Goal: Task Accomplishment & Management: Use online tool/utility

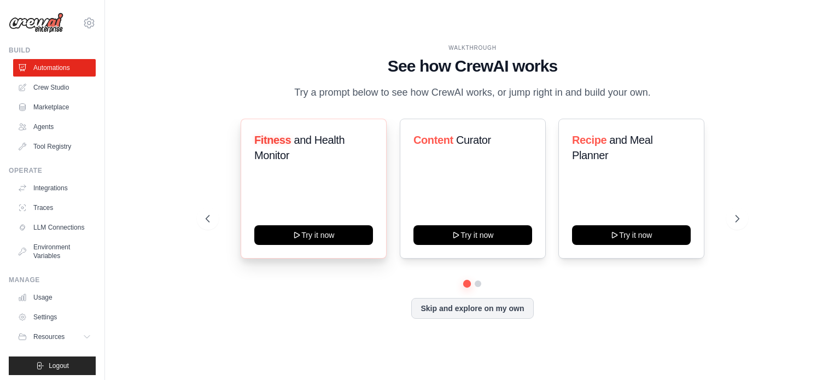
click at [300, 203] on div "Fitness and Health Monitor Try it now" at bounding box center [314, 189] width 146 height 140
click at [389, 85] on p "Try a prompt below to see how CrewAI works, or jump right in and build your own." at bounding box center [473, 93] width 368 height 16
click at [734, 224] on icon at bounding box center [738, 218] width 11 height 11
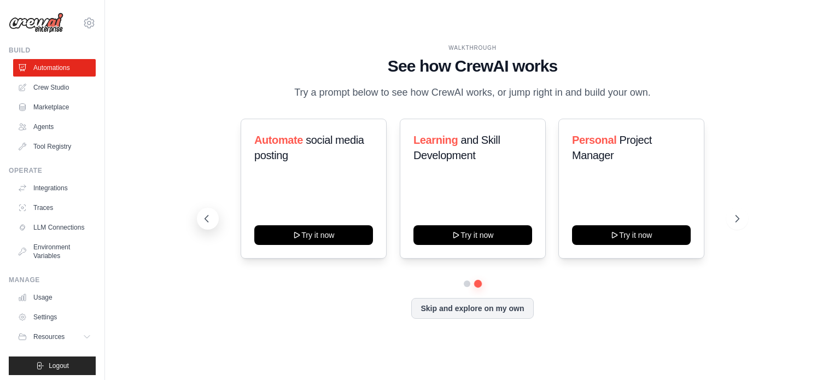
click at [206, 222] on icon at bounding box center [206, 219] width 3 height 7
click at [733, 224] on icon at bounding box center [738, 218] width 11 height 11
click at [491, 316] on button "Skip and explore on my own" at bounding box center [472, 307] width 122 height 21
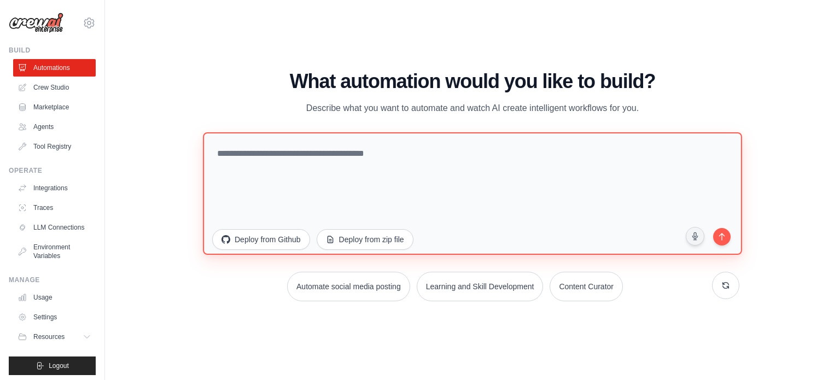
click at [474, 178] on textarea at bounding box center [472, 193] width 539 height 123
click at [399, 161] on textarea "To enrich screen reader interactions, please activate Accessibility in Grammarl…" at bounding box center [472, 193] width 539 height 123
click at [430, 154] on textarea "To enrich screen reader interactions, please activate Accessibility in Grammarl…" at bounding box center [472, 193] width 539 height 123
click at [244, 152] on textarea "**********" at bounding box center [472, 193] width 539 height 123
click at [324, 155] on textarea "**********" at bounding box center [472, 193] width 539 height 123
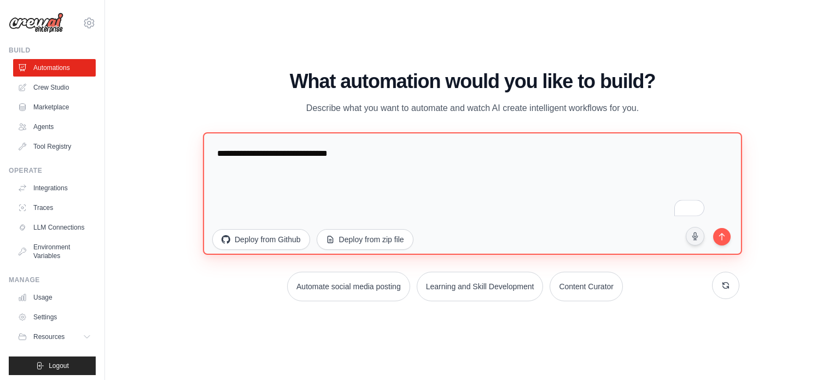
click at [316, 154] on textarea "**********" at bounding box center [472, 193] width 539 height 123
click at [564, 155] on textarea "**********" at bounding box center [472, 193] width 539 height 123
click at [653, 156] on textarea "**********" at bounding box center [472, 193] width 539 height 123
click at [656, 155] on textarea "**********" at bounding box center [472, 193] width 539 height 123
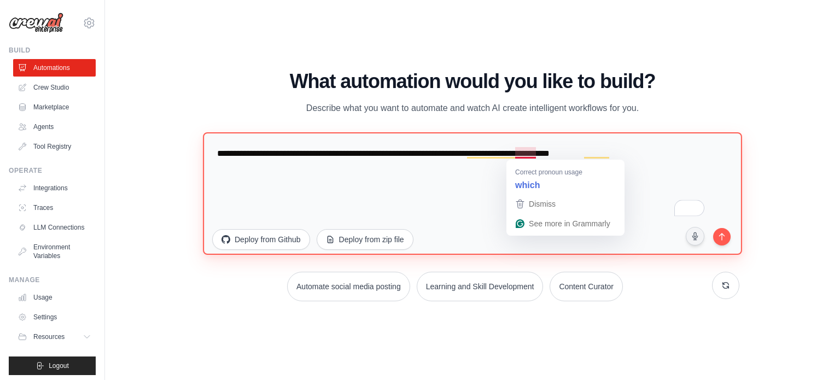
click at [533, 153] on textarea "**********" at bounding box center [472, 193] width 539 height 123
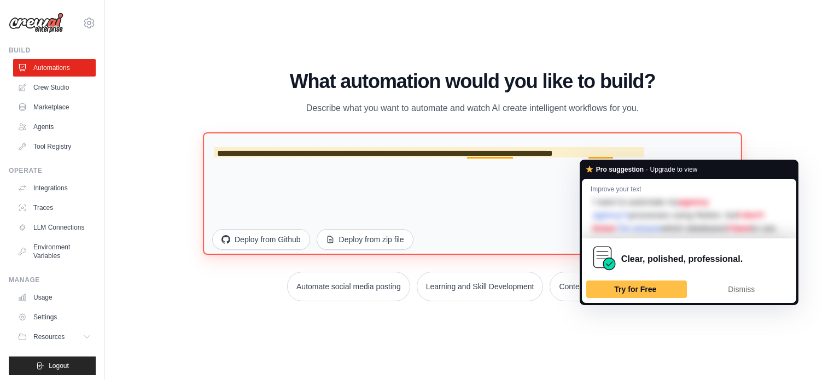
click at [474, 200] on textarea "**********" at bounding box center [472, 193] width 539 height 123
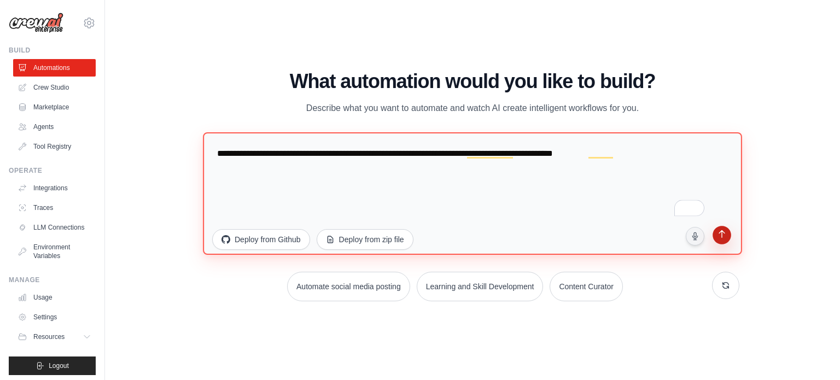
type textarea "**********"
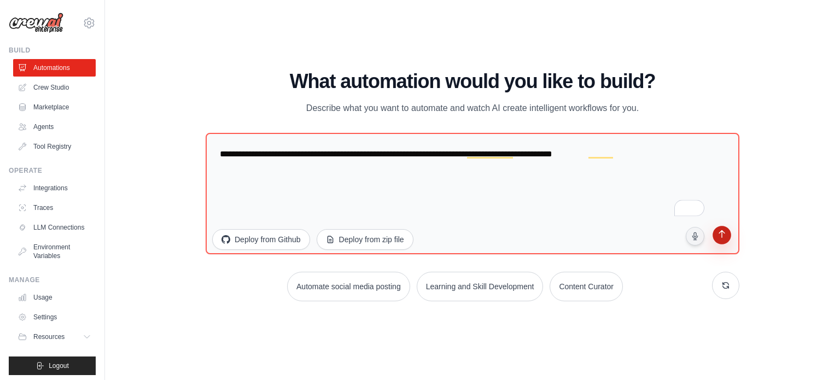
click at [730, 236] on button "submit" at bounding box center [722, 236] width 23 height 23
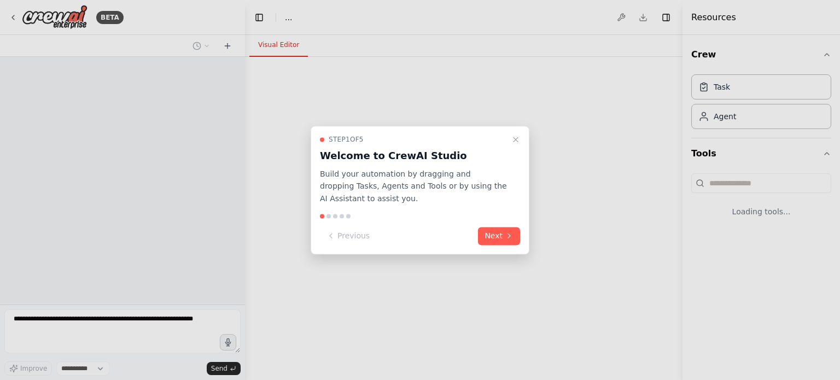
select select "****"
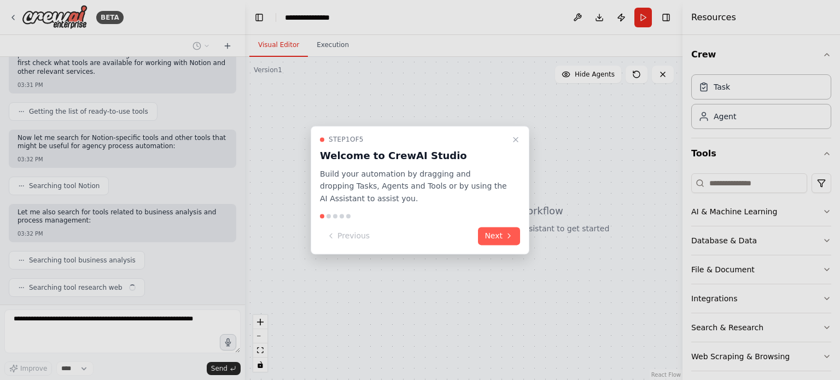
scroll to position [122, 0]
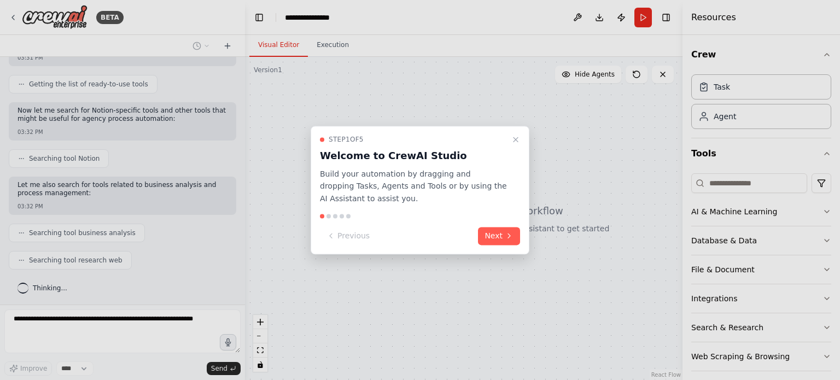
drag, startPoint x: 237, startPoint y: 194, endPoint x: 242, endPoint y: 137, distance: 57.1
click at [242, 137] on div at bounding box center [420, 190] width 840 height 380
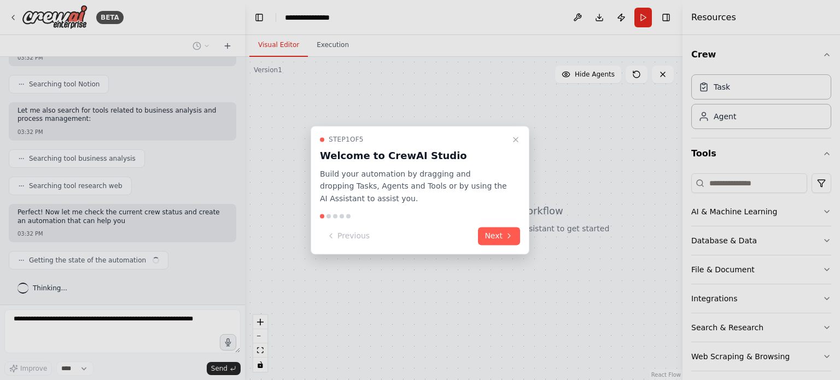
drag, startPoint x: 241, startPoint y: 148, endPoint x: 240, endPoint y: 100, distance: 48.7
click at [240, 100] on div at bounding box center [420, 190] width 840 height 380
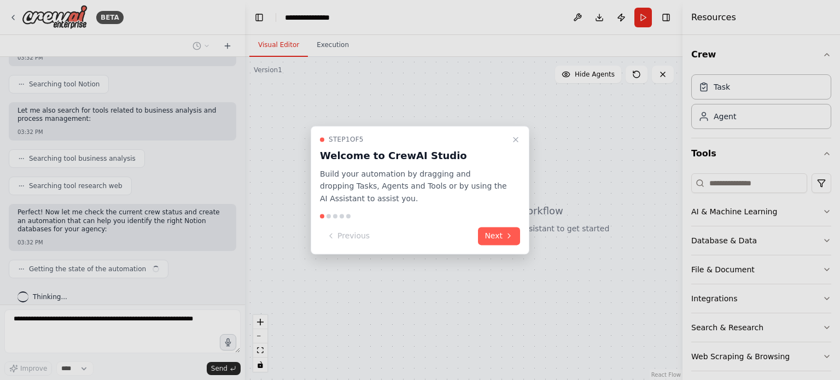
scroll to position [205, 0]
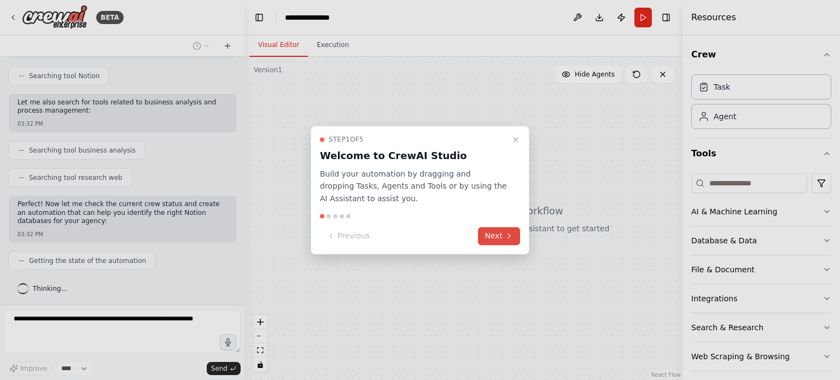
click at [495, 231] on button "Next" at bounding box center [499, 236] width 42 height 18
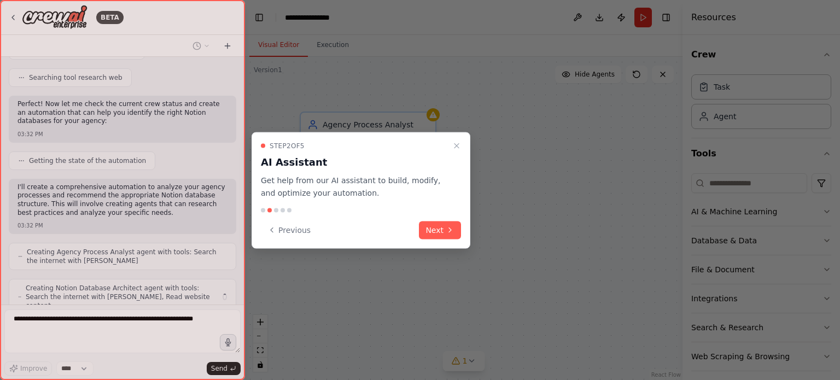
scroll to position [341, 0]
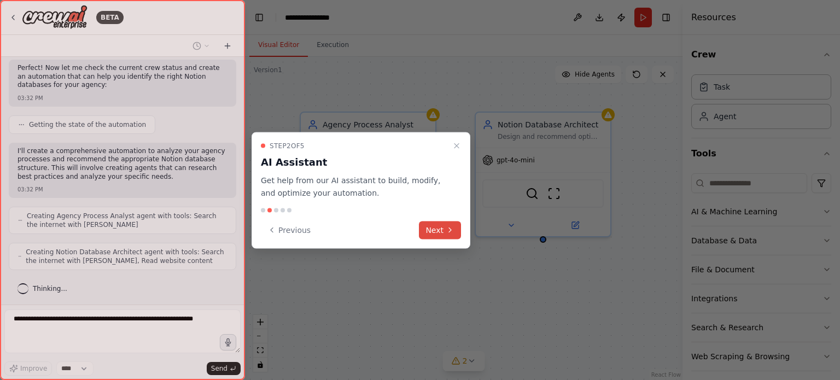
click at [445, 226] on button "Next" at bounding box center [440, 230] width 42 height 18
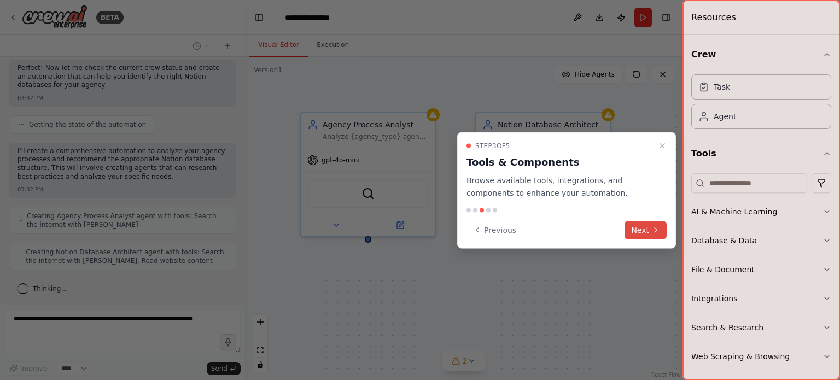
click at [656, 228] on icon at bounding box center [656, 230] width 9 height 9
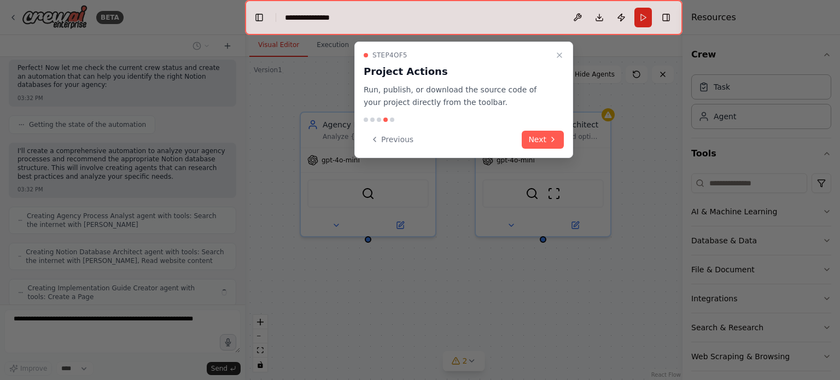
scroll to position [376, 0]
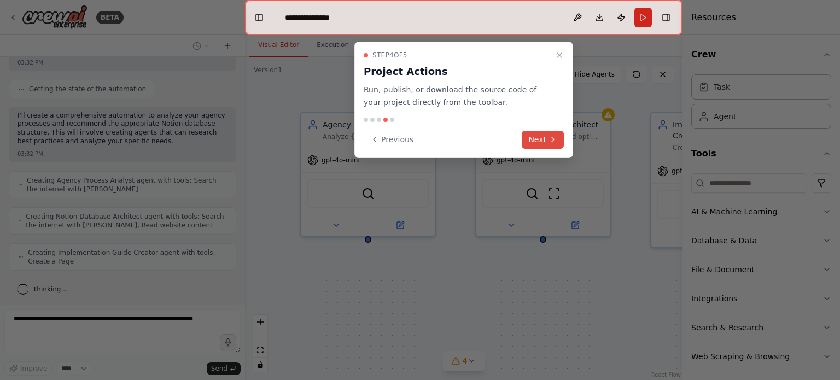
click at [556, 142] on icon at bounding box center [553, 139] width 9 height 9
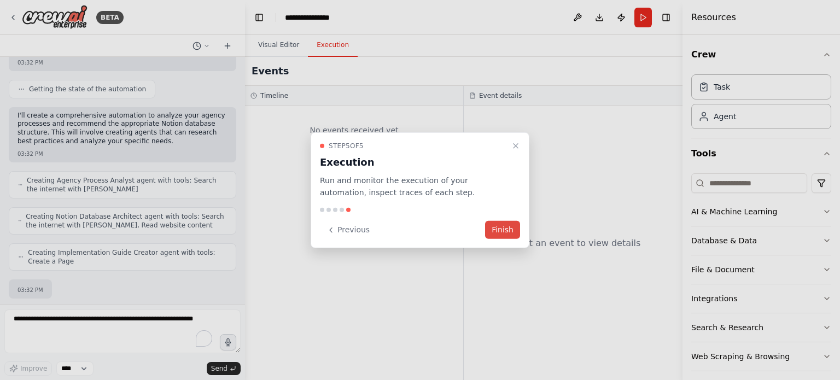
scroll to position [442, 0]
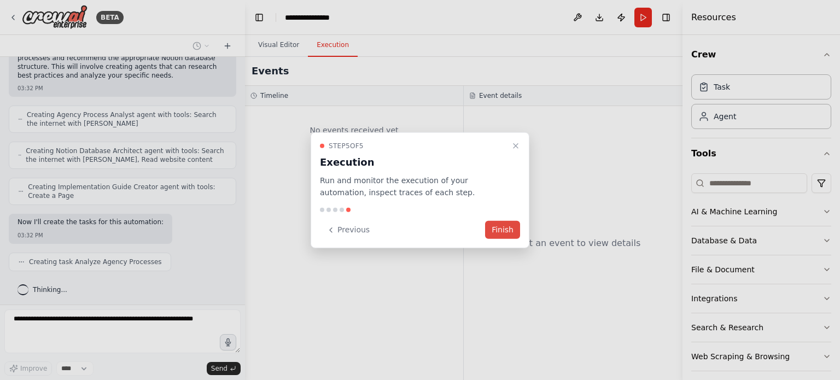
click at [508, 229] on button "Finish" at bounding box center [502, 230] width 35 height 18
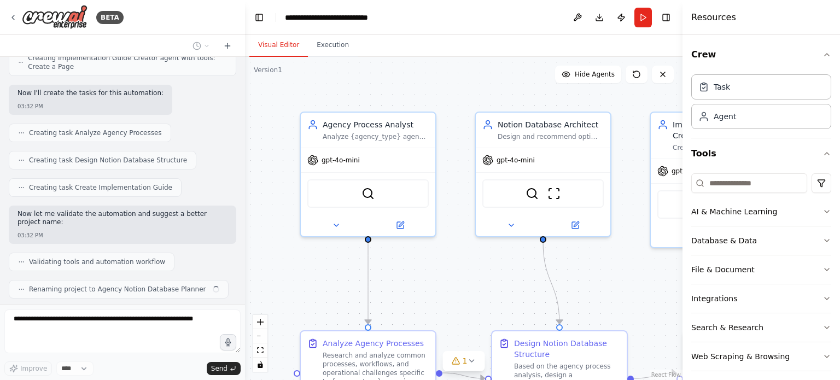
scroll to position [598, 0]
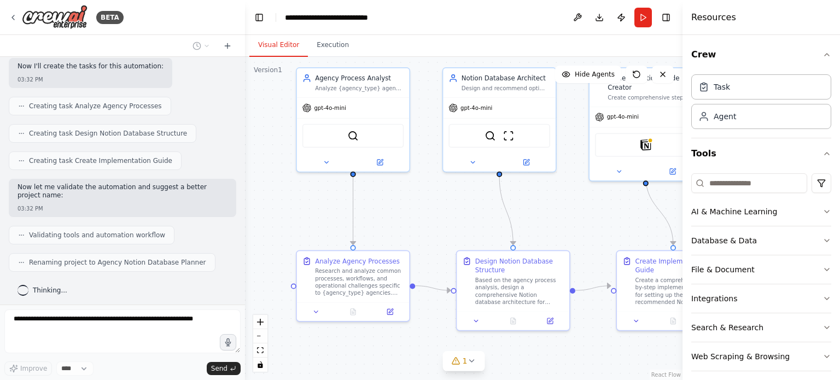
drag, startPoint x: 443, startPoint y: 255, endPoint x: 418, endPoint y: 193, distance: 66.7
click at [418, 193] on div ".deletable-edge-delete-btn { width: 20px; height: 20px; border: 0px solid #ffff…" at bounding box center [464, 218] width 438 height 323
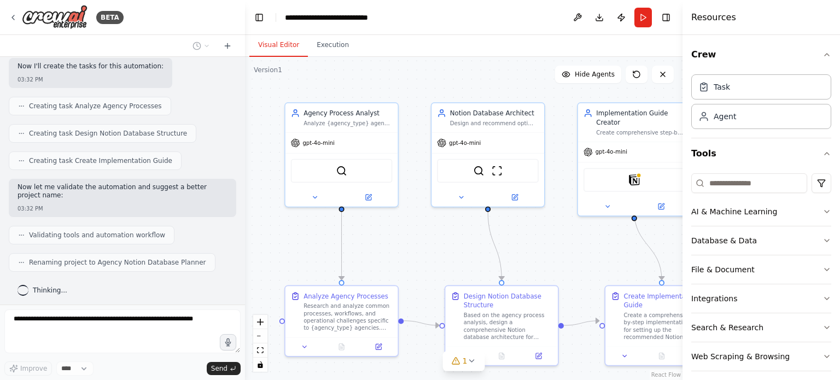
drag, startPoint x: 428, startPoint y: 234, endPoint x: 418, endPoint y: 273, distance: 40.1
click at [418, 273] on div ".deletable-edge-delete-btn { width: 20px; height: 20px; border: 0px solid #ffff…" at bounding box center [464, 218] width 438 height 323
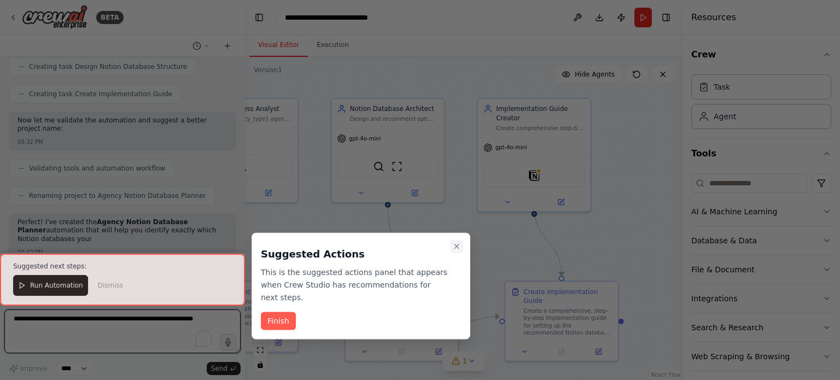
drag, startPoint x: 556, startPoint y: 259, endPoint x: 456, endPoint y: 252, distance: 100.4
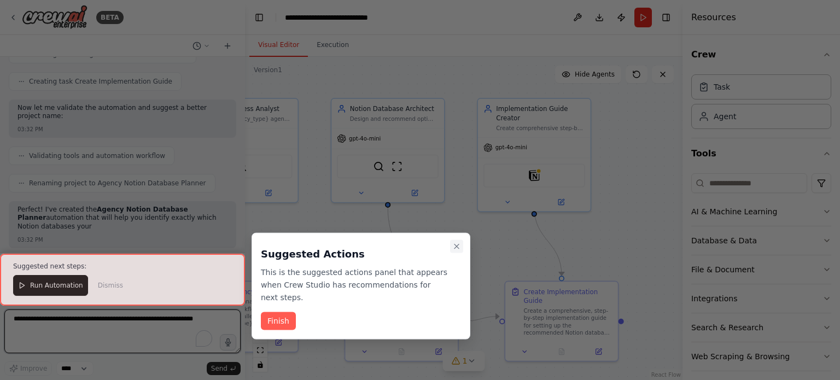
click at [456, 252] on div "BETA I want to automate my agency processes using Notion, but I don't know whic…" at bounding box center [420, 190] width 840 height 380
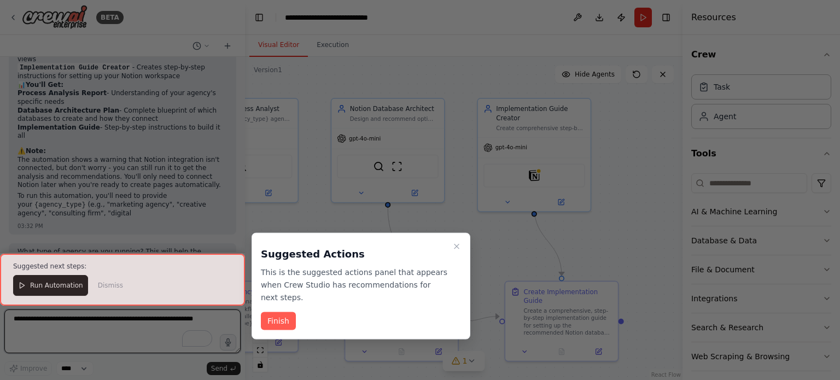
scroll to position [924, 0]
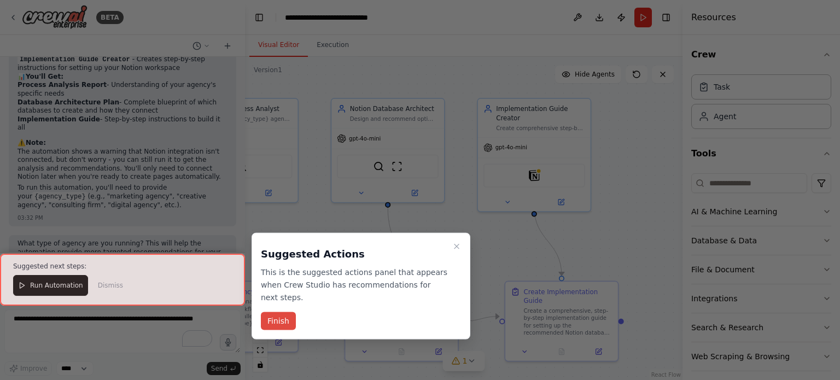
click at [280, 312] on button "Finish" at bounding box center [278, 321] width 35 height 18
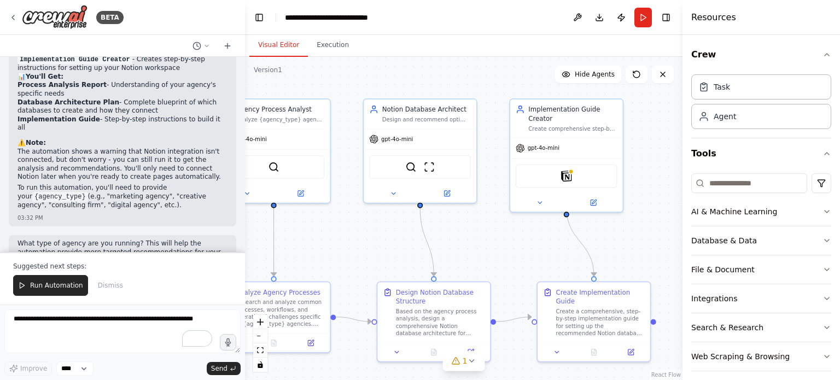
drag, startPoint x: 473, startPoint y: 260, endPoint x: 505, endPoint y: 260, distance: 32.3
click at [505, 260] on div ".deletable-edge-delete-btn { width: 20px; height: 20px; border: 0px solid #ffff…" at bounding box center [464, 218] width 438 height 323
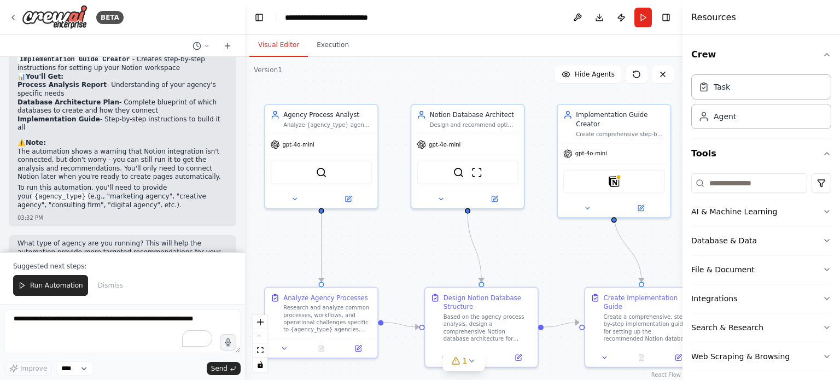
drag, startPoint x: 490, startPoint y: 254, endPoint x: 542, endPoint y: 259, distance: 52.3
click at [542, 259] on div ".deletable-edge-delete-btn { width: 20px; height: 20px; border: 0px solid #ffff…" at bounding box center [464, 218] width 438 height 323
click at [476, 114] on div "Notion Database Architect" at bounding box center [478, 112] width 89 height 9
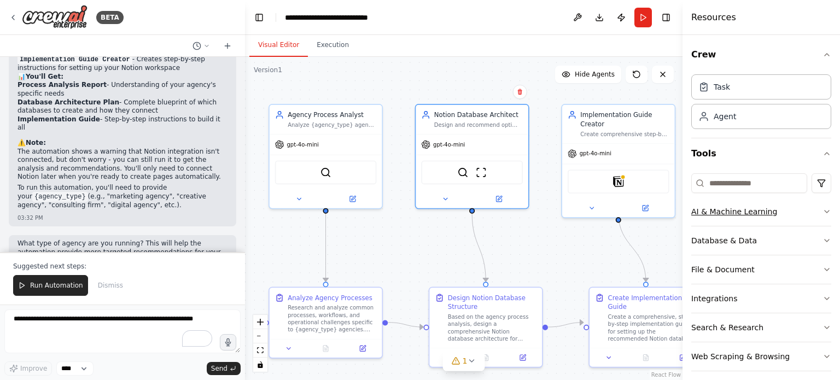
click at [793, 205] on button "AI & Machine Learning" at bounding box center [761, 211] width 140 height 28
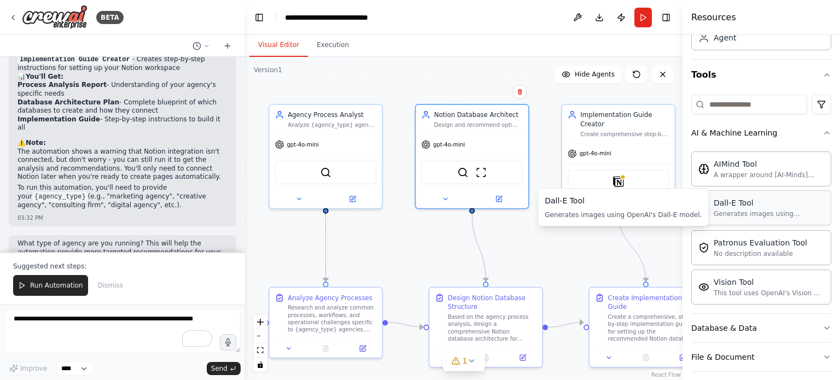
scroll to position [79, 0]
click at [823, 136] on icon "button" at bounding box center [827, 133] width 9 height 9
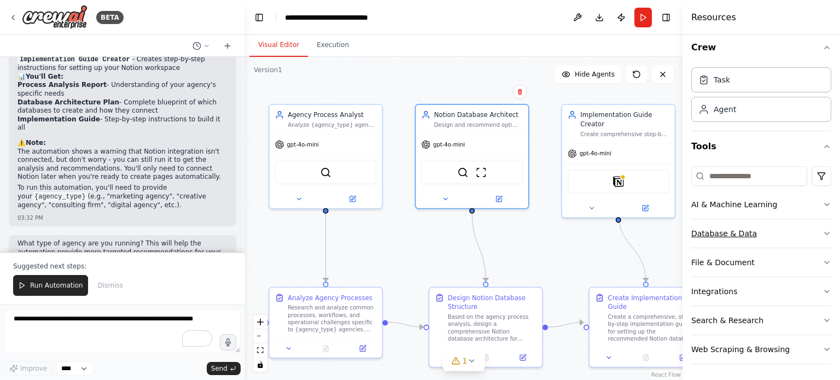
click at [814, 227] on button "Database & Data" at bounding box center [761, 233] width 140 height 28
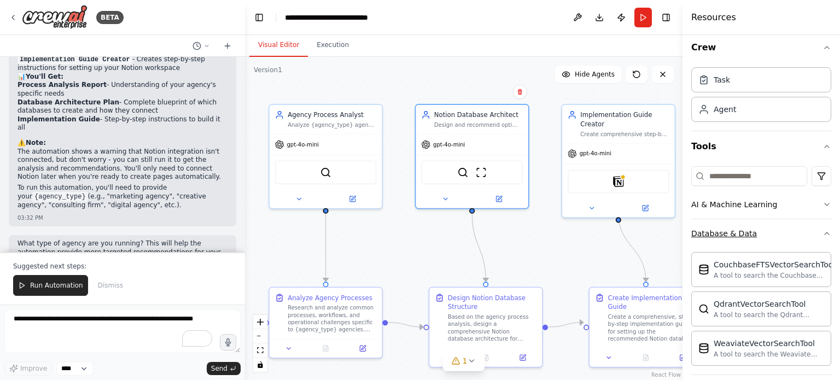
click at [818, 240] on button "Database & Data" at bounding box center [761, 233] width 140 height 28
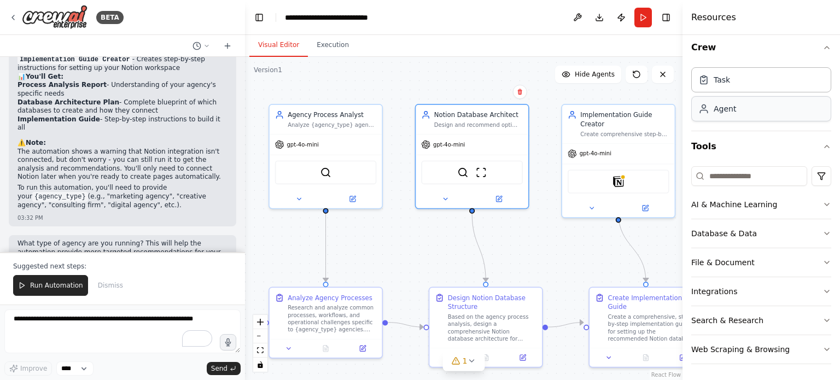
click at [768, 111] on div "Agent" at bounding box center [761, 108] width 140 height 25
click at [779, 287] on button "Integrations" at bounding box center [761, 291] width 140 height 28
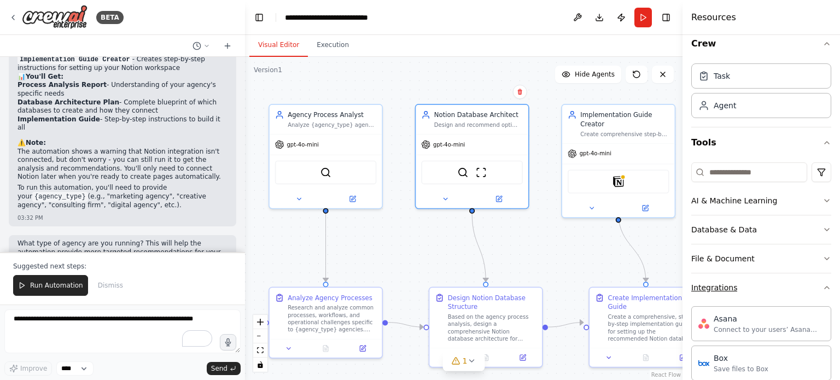
scroll to position [5, 0]
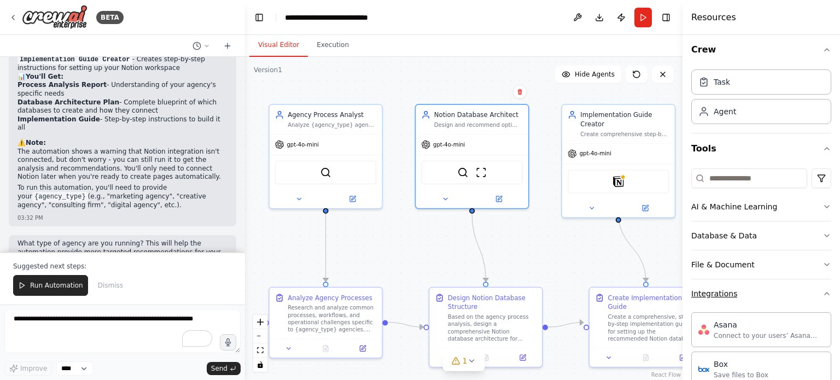
click at [785, 290] on button "Integrations" at bounding box center [761, 294] width 140 height 28
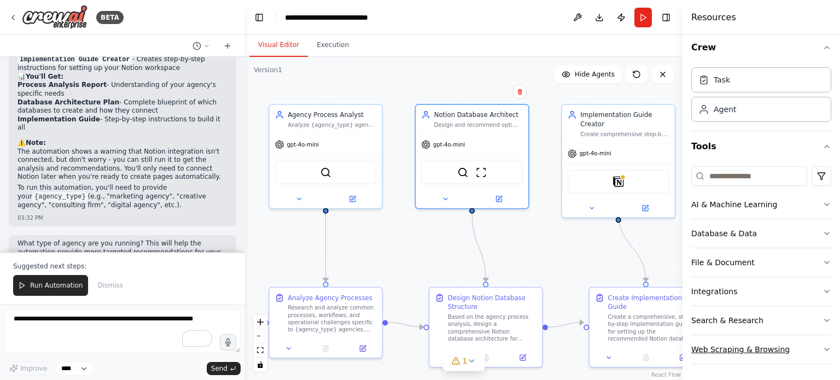
click at [787, 346] on button "Web Scraping & Browsing" at bounding box center [761, 349] width 140 height 28
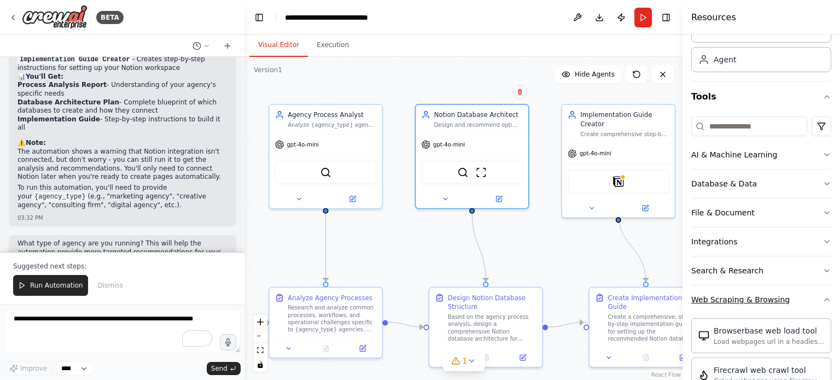
scroll to position [58, 0]
click at [823, 294] on icon "button" at bounding box center [827, 298] width 9 height 9
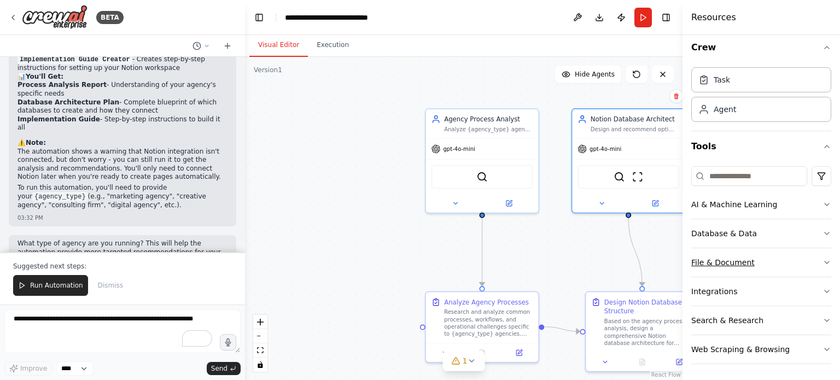
drag, startPoint x: 540, startPoint y: 243, endPoint x: 697, endPoint y: 248, distance: 156.5
click at [697, 248] on div "BETA I want to automate my agency processes using Notion, but I don't know whic…" at bounding box center [420, 190] width 840 height 380
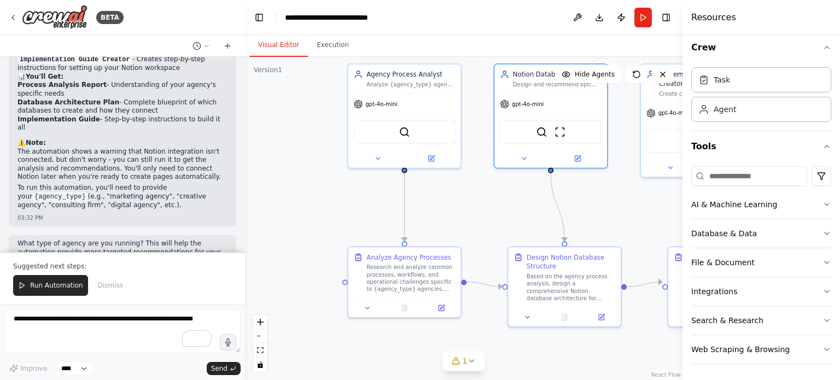
drag, startPoint x: 341, startPoint y: 203, endPoint x: 263, endPoint y: 159, distance: 89.7
click at [263, 159] on div ".deletable-edge-delete-btn { width: 20px; height: 20px; border: 0px solid #ffff…" at bounding box center [464, 218] width 438 height 323
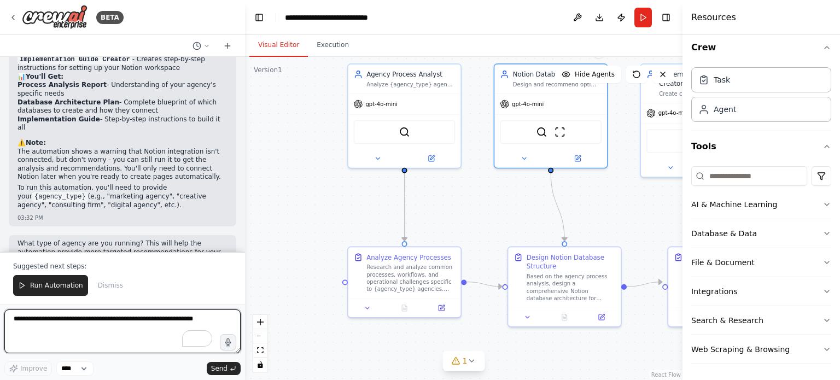
click at [122, 323] on textarea "To enrich screen reader interactions, please activate Accessibility in Grammarl…" at bounding box center [122, 332] width 236 height 44
type textarea "*"
click at [121, 317] on textarea "**********" at bounding box center [122, 332] width 236 height 44
type textarea "**********"
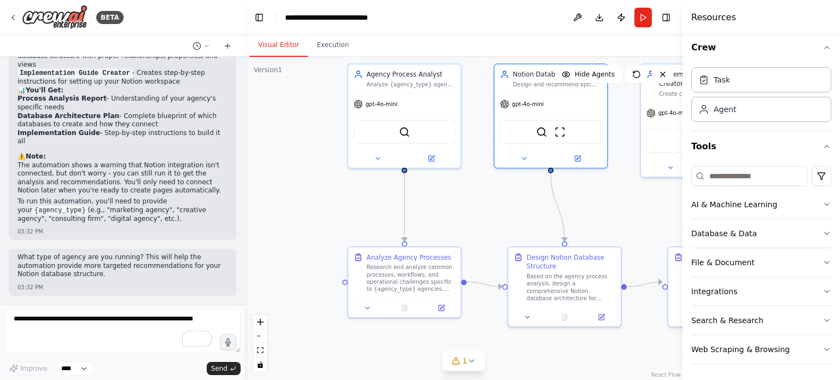
scroll to position [939, 0]
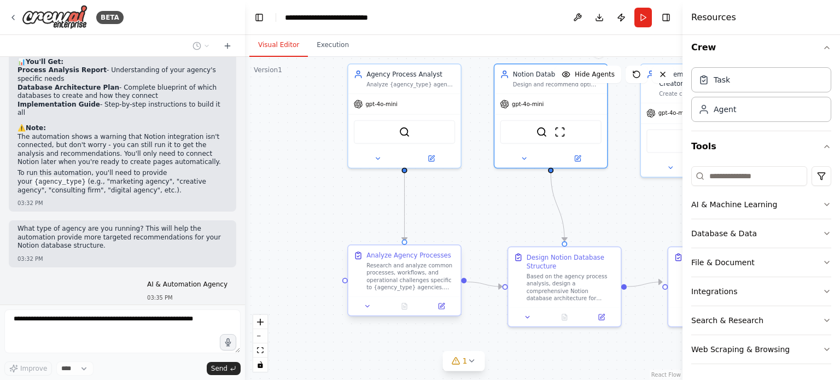
click at [412, 273] on div "Research and analyze common processes, workflows, and operational challenges sp…" at bounding box center [411, 277] width 89 height 30
click at [438, 305] on icon at bounding box center [441, 306] width 7 height 7
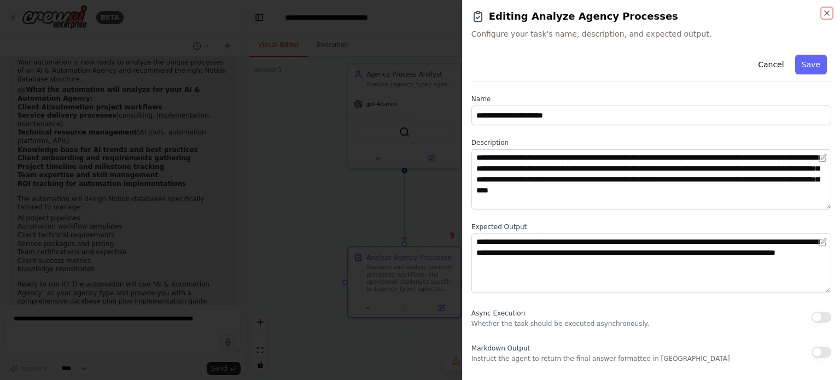
scroll to position [1245, 0]
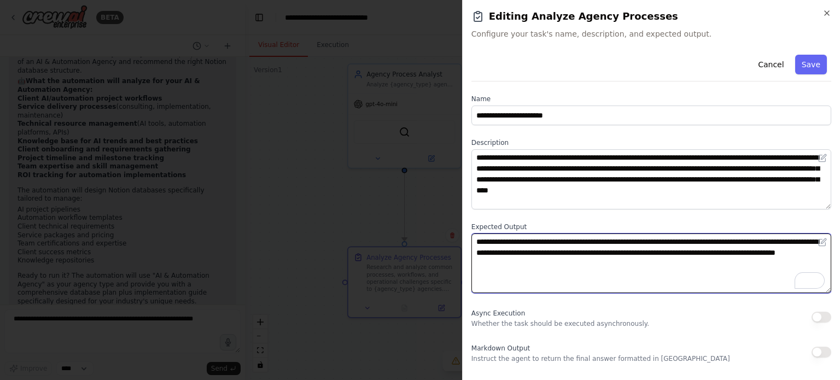
click at [742, 256] on textarea "**********" at bounding box center [652, 264] width 360 height 60
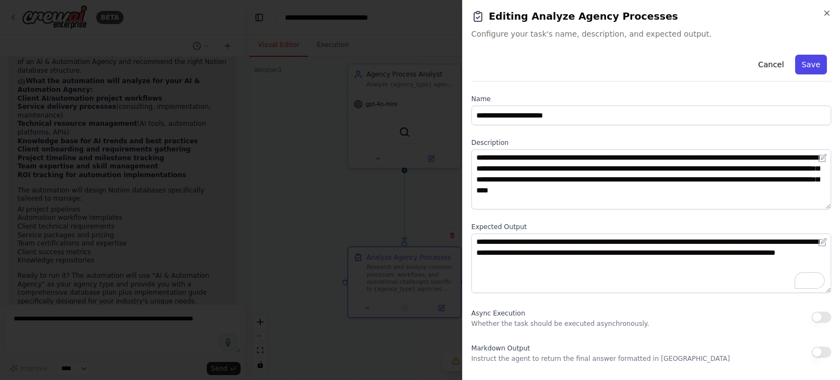
click at [815, 65] on button "Save" at bounding box center [811, 65] width 32 height 20
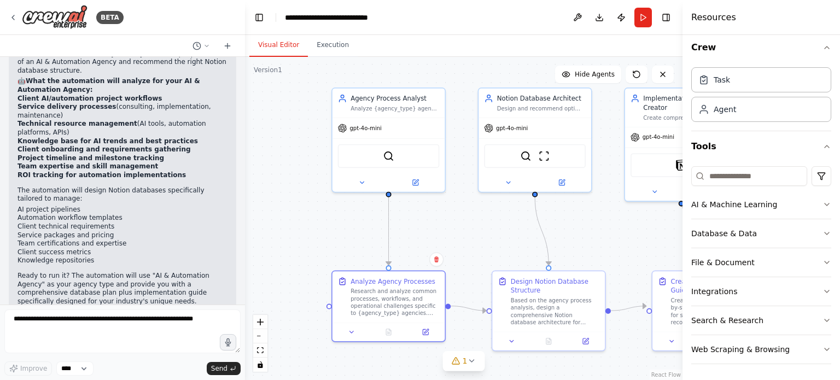
drag, startPoint x: 606, startPoint y: 203, endPoint x: 594, endPoint y: 227, distance: 27.2
click at [594, 227] on div ".deletable-edge-delete-btn { width: 20px; height: 20px; border: 0px solid #ffff…" at bounding box center [464, 218] width 438 height 323
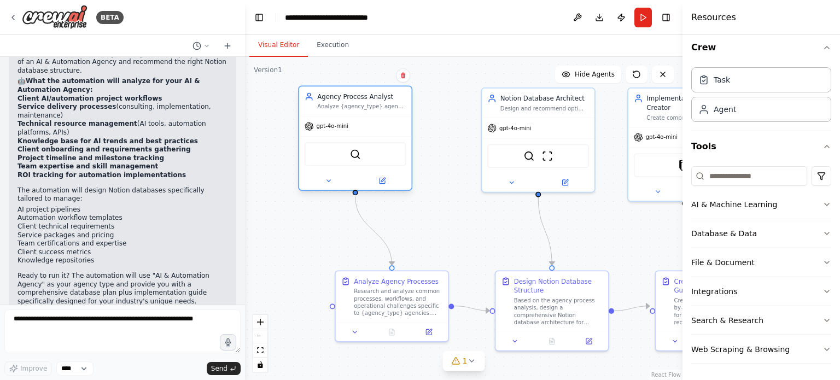
drag, startPoint x: 402, startPoint y: 114, endPoint x: 359, endPoint y: 115, distance: 43.2
click at [359, 115] on div "Agency Process Analyst Analyze {agency_type} agency workflows and processes to …" at bounding box center [355, 138] width 114 height 105
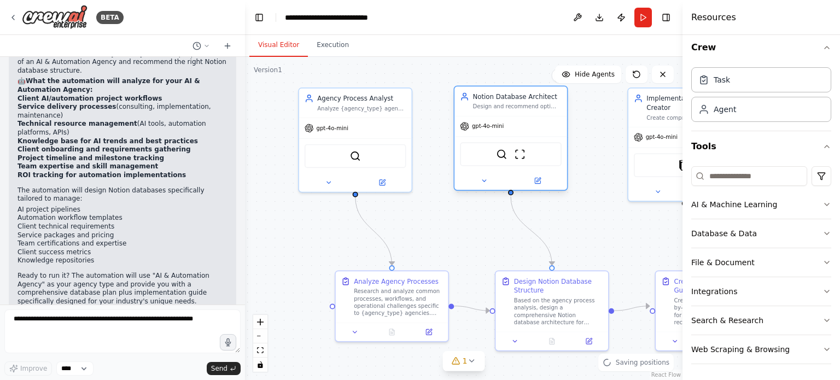
drag, startPoint x: 550, startPoint y: 102, endPoint x: 518, endPoint y: 101, distance: 31.8
click at [518, 101] on div "Notion Database Architect Design and recommend optimal Notion database structur…" at bounding box center [517, 101] width 89 height 18
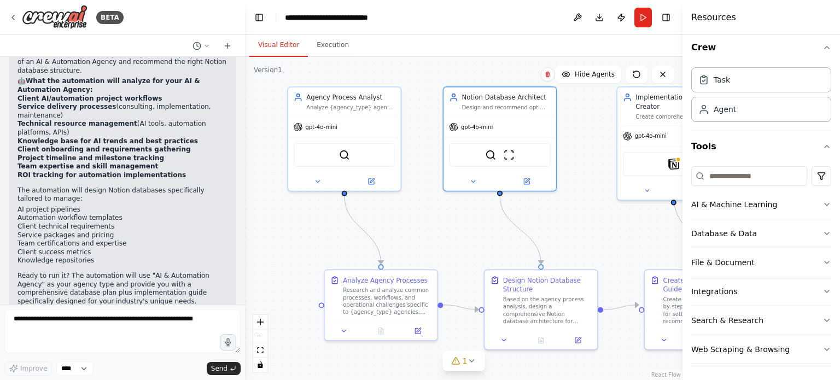
drag, startPoint x: 623, startPoint y: 199, endPoint x: 515, endPoint y: 192, distance: 108.0
click at [515, 192] on div ".deletable-edge-delete-btn { width: 20px; height: 20px; border: 0px solid #ffff…" at bounding box center [464, 218] width 438 height 323
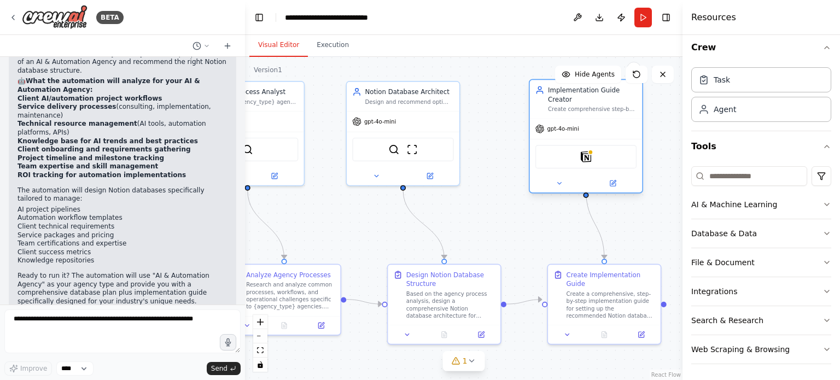
drag, startPoint x: 578, startPoint y: 123, endPoint x: 600, endPoint y: 124, distance: 21.3
click at [600, 124] on div "gpt-4o-mini" at bounding box center [586, 129] width 113 height 20
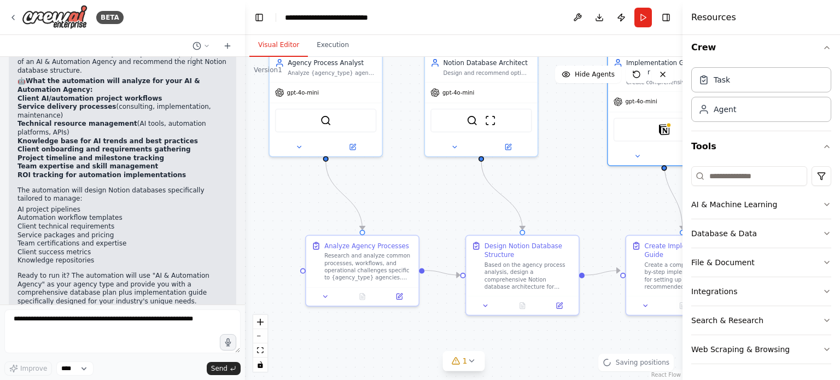
drag, startPoint x: 534, startPoint y: 231, endPoint x: 613, endPoint y: 203, distance: 84.3
click at [613, 203] on div ".deletable-edge-delete-btn { width: 20px; height: 20px; border: 0px solid #ffff…" at bounding box center [464, 218] width 438 height 323
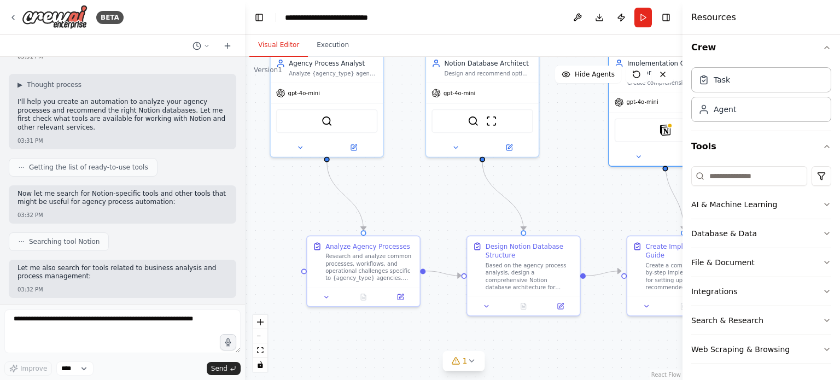
scroll to position [0, 0]
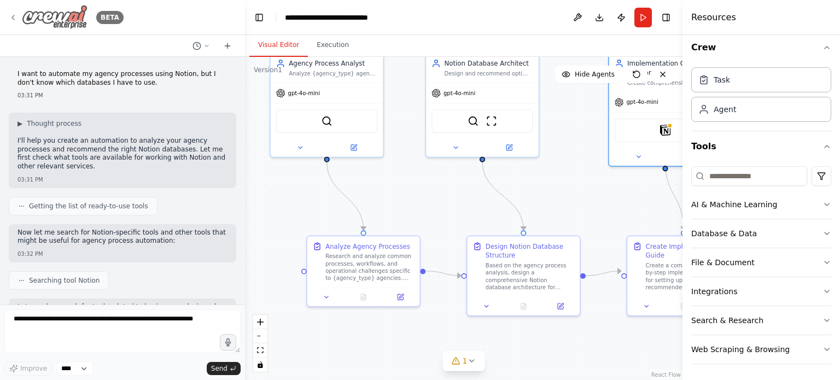
click at [15, 16] on icon at bounding box center [13, 17] width 9 height 9
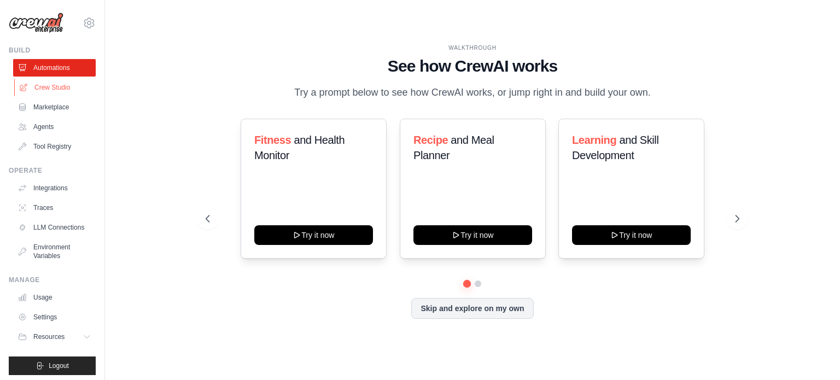
click at [50, 83] on link "Crew Studio" at bounding box center [55, 88] width 83 height 18
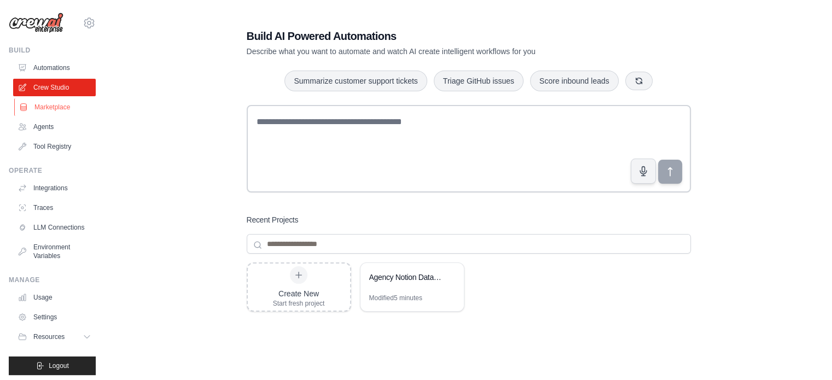
click at [44, 105] on link "Marketplace" at bounding box center [55, 107] width 83 height 18
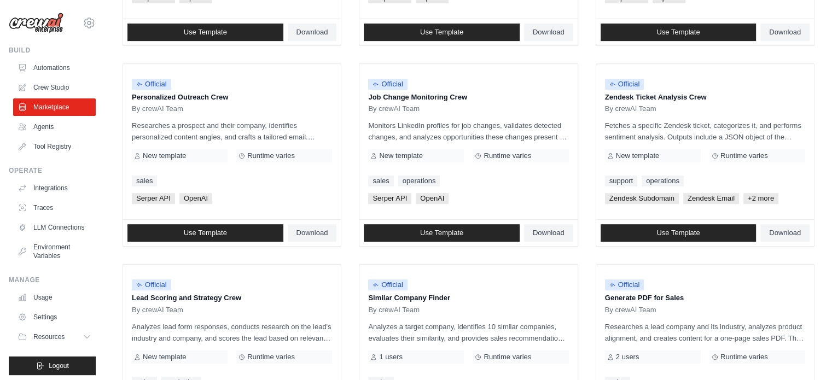
scroll to position [498, 0]
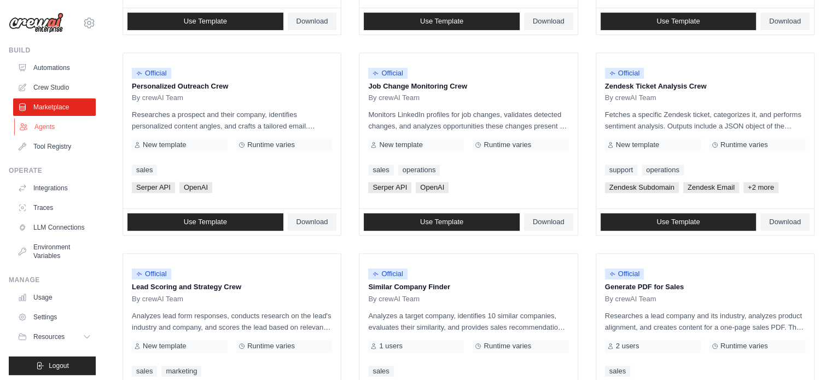
click at [42, 131] on link "Agents" at bounding box center [55, 127] width 83 height 18
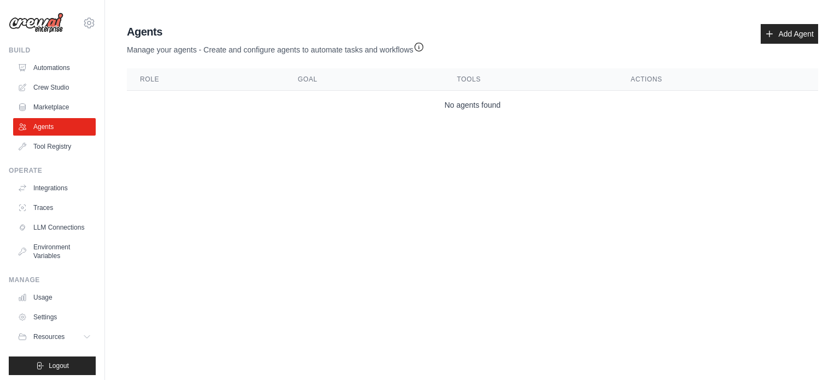
click at [41, 28] on img at bounding box center [36, 23] width 55 height 21
click at [60, 111] on link "Marketplace" at bounding box center [55, 107] width 83 height 18
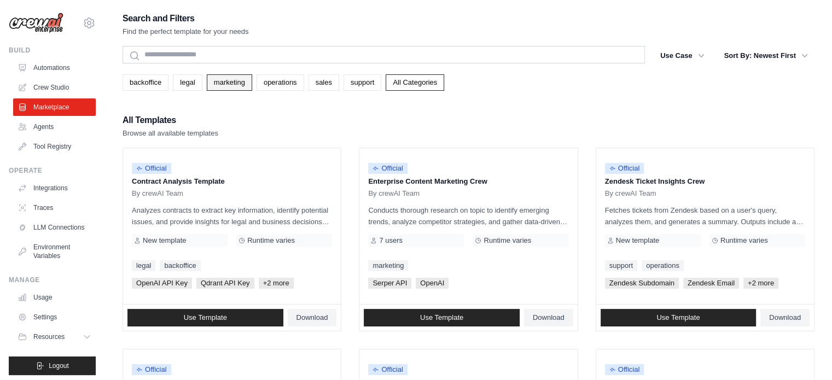
click at [213, 82] on link "marketing" at bounding box center [229, 82] width 45 height 16
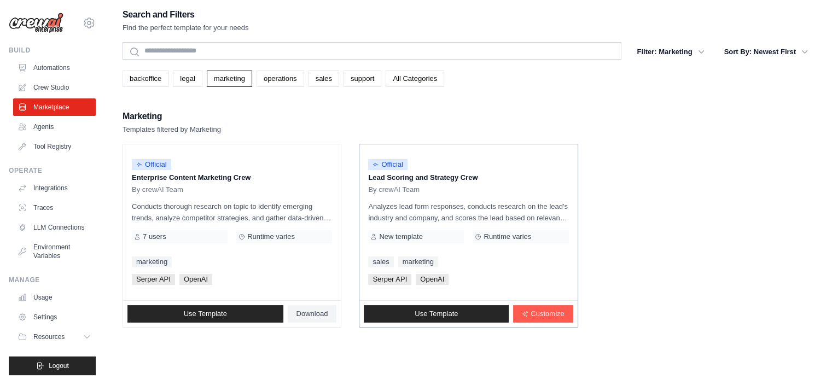
scroll to position [3, 0]
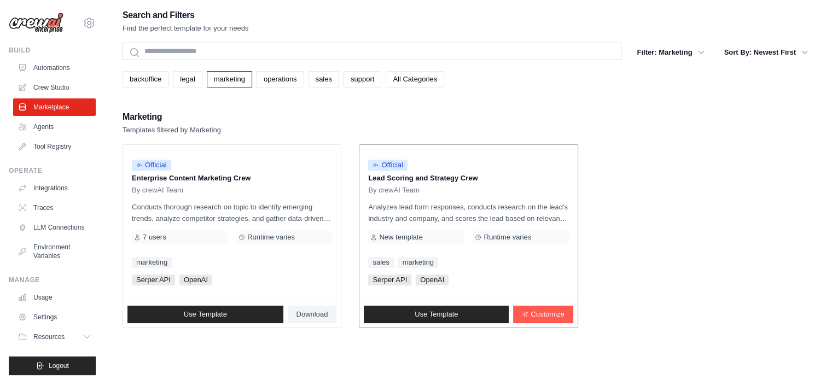
click at [457, 202] on p "Analyzes lead form responses, conducts research on the lead's industry and comp…" at bounding box center [468, 212] width 200 height 23
click at [485, 311] on link "Use Template" at bounding box center [436, 315] width 145 height 18
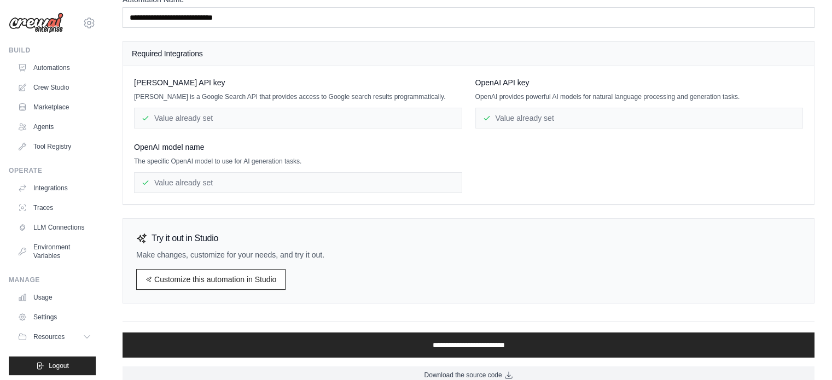
scroll to position [89, 0]
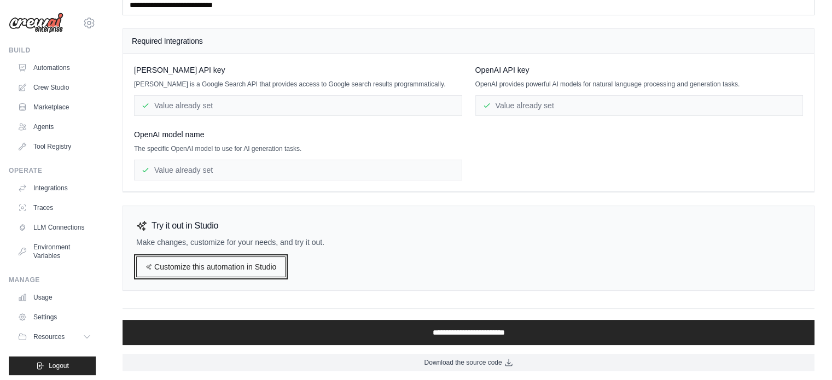
click at [232, 272] on link "Customize this automation in Studio" at bounding box center [210, 267] width 149 height 21
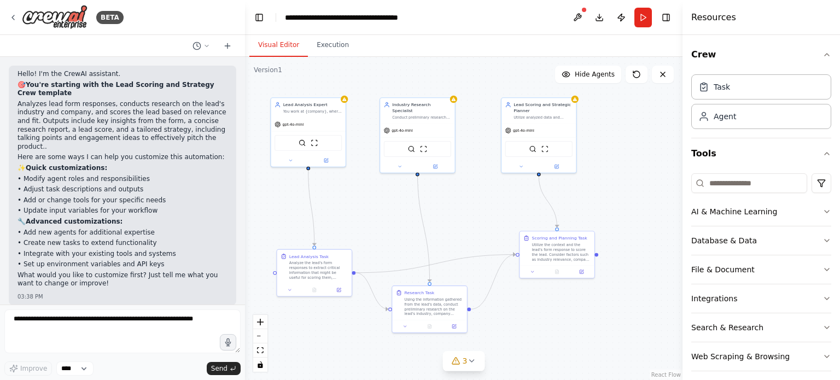
drag, startPoint x: 527, startPoint y: 283, endPoint x: 464, endPoint y: 210, distance: 96.2
click at [464, 210] on div ".deletable-edge-delete-btn { width: 20px; height: 20px; border: 0px solid #ffff…" at bounding box center [464, 218] width 438 height 323
